Goal: Check status: Check status

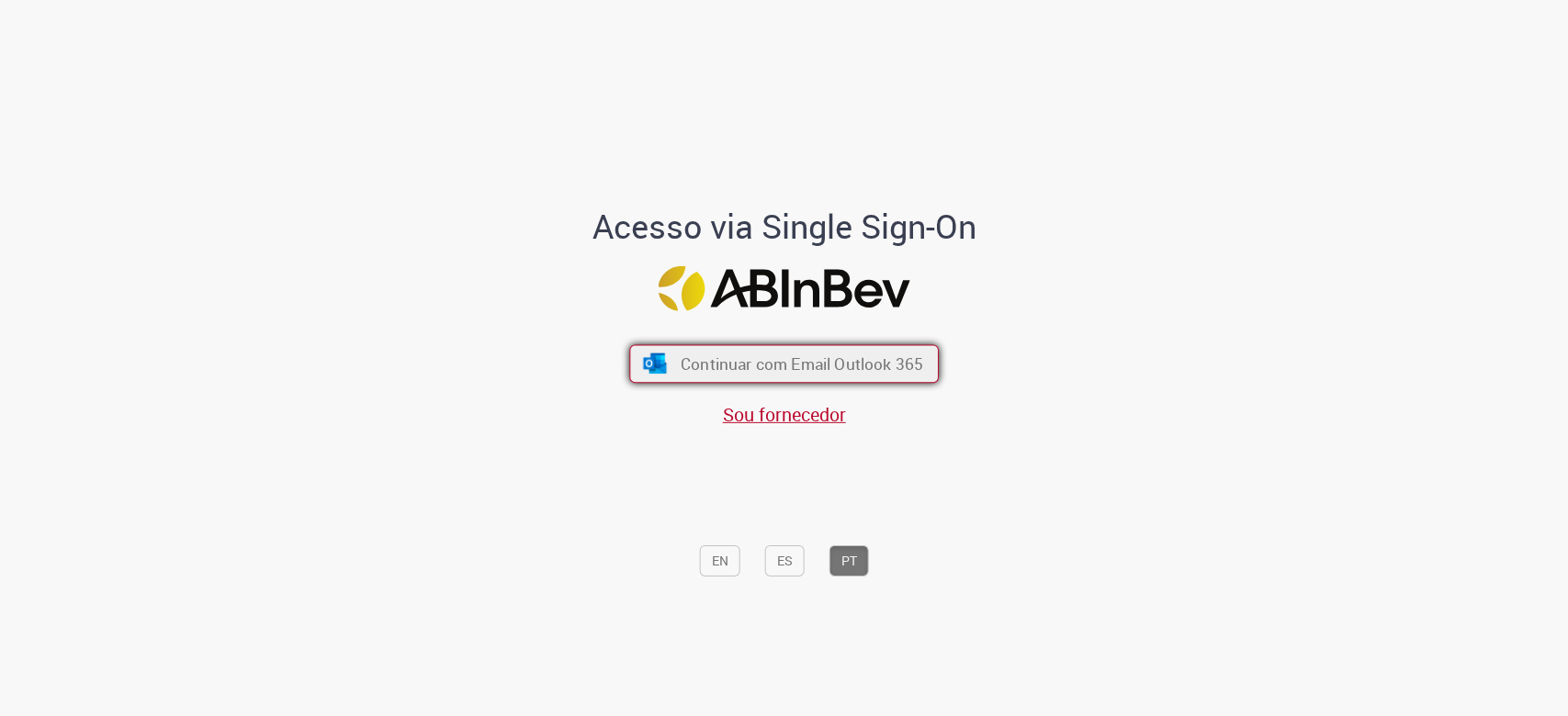
click at [845, 365] on span "Continuar com Email Outlook 365" at bounding box center [802, 363] width 242 height 21
